Goal: Task Accomplishment & Management: Use online tool/utility

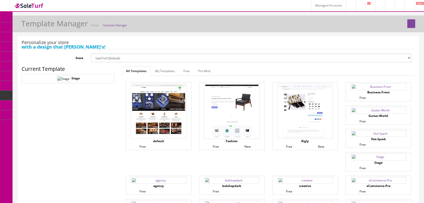
click at [50, 45] on span "Content Pages" at bounding box center [40, 46] width 20 height 4
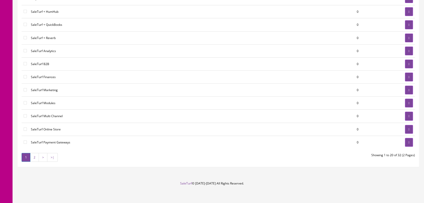
scroll to position [163, 0]
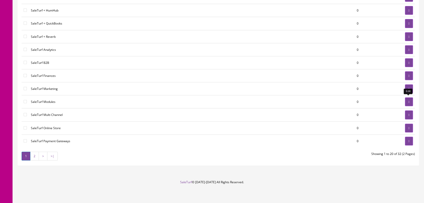
click at [408, 101] on icon at bounding box center [408, 102] width 1 height 3
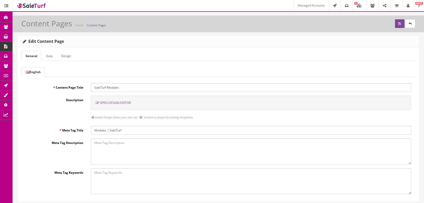
click at [109, 103] on span "Open Design Editor" at bounding box center [115, 103] width 31 height 4
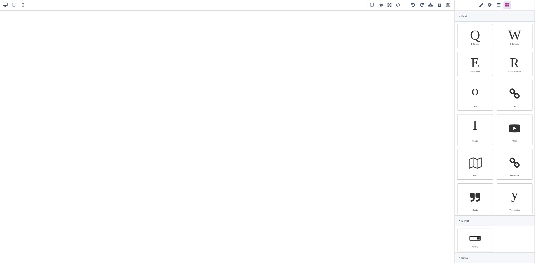
click at [371, 4] on span at bounding box center [372, 6] width 8 height 8
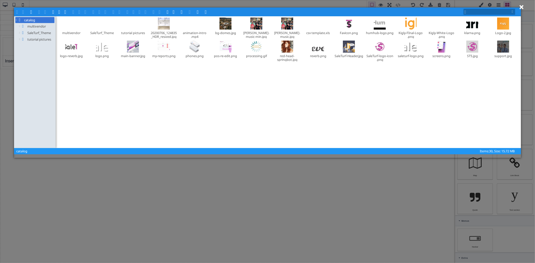
click at [424, 6] on button "×" at bounding box center [521, 7] width 5 height 9
